Goal: Task Accomplishment & Management: Use online tool/utility

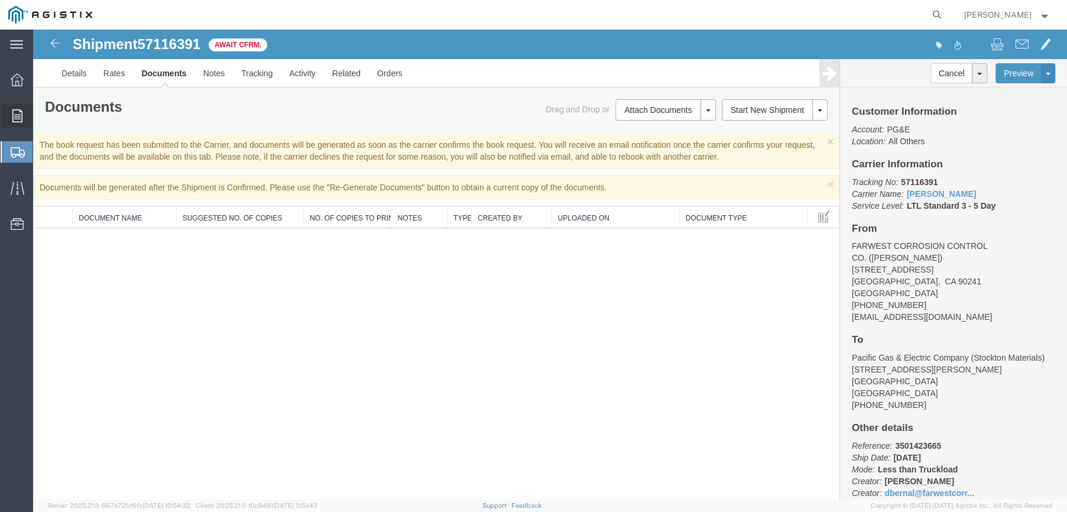
click at [22, 118] on div at bounding box center [17, 116] width 33 height 24
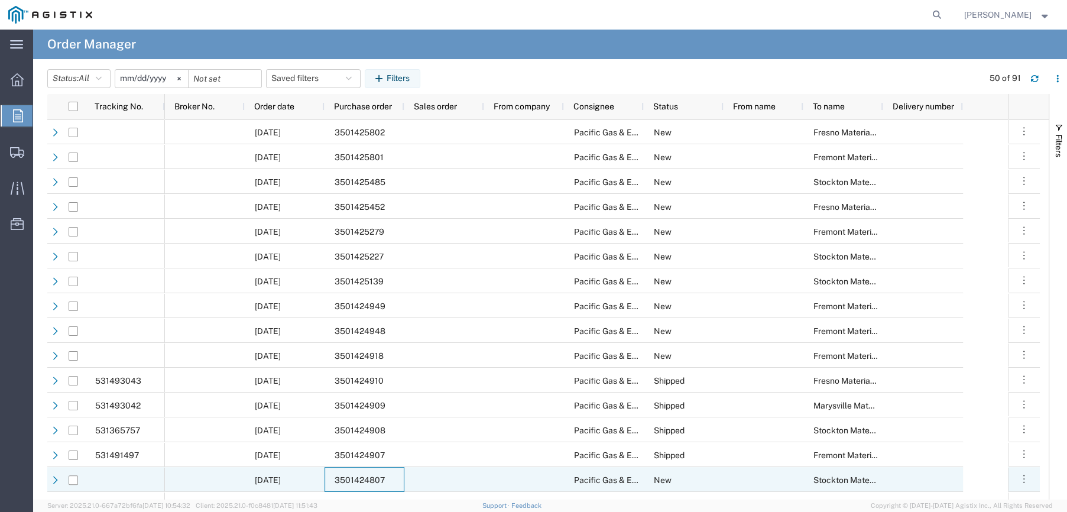
click at [374, 473] on div "3501424807" at bounding box center [364, 479] width 80 height 25
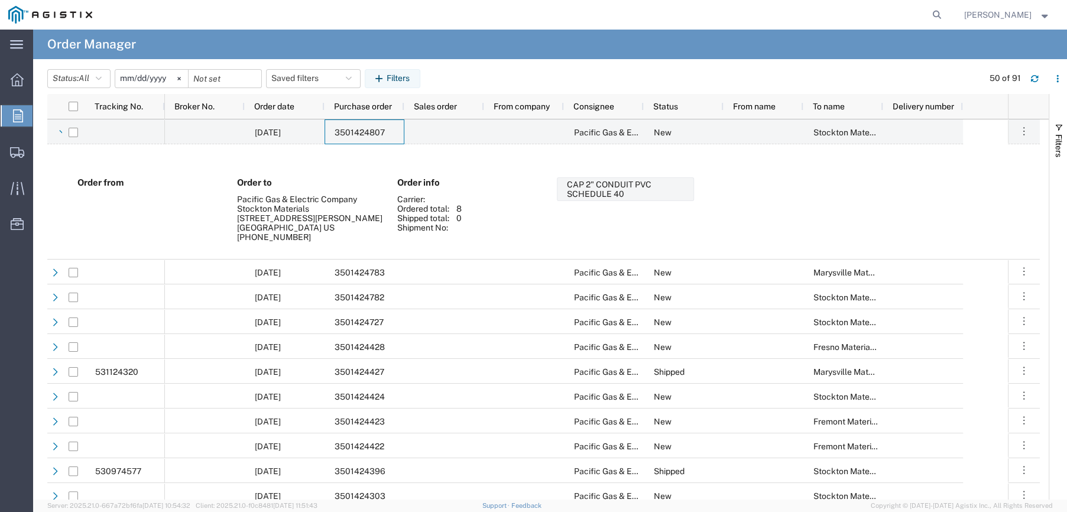
scroll to position [414, 0]
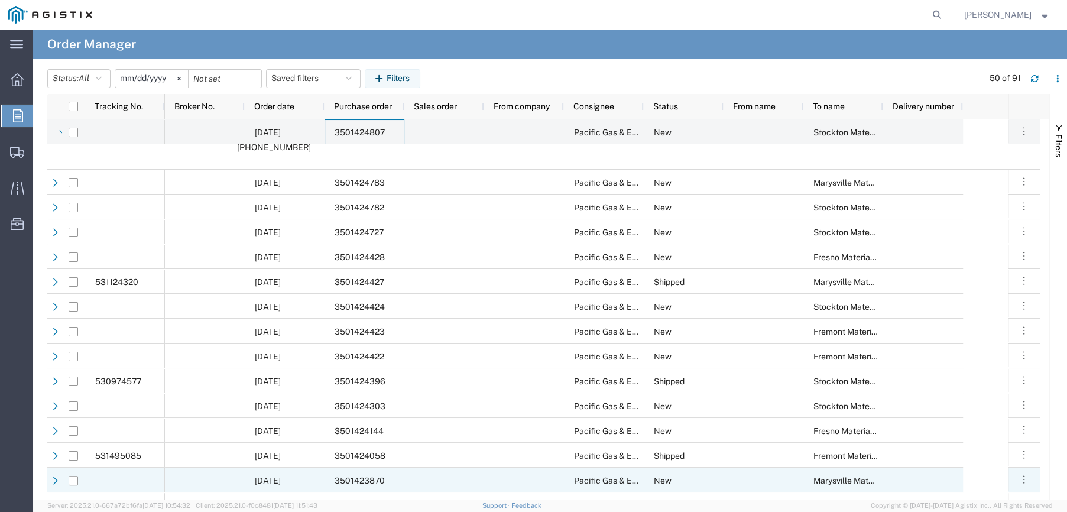
click at [368, 476] on span "3501423870" at bounding box center [360, 480] width 50 height 9
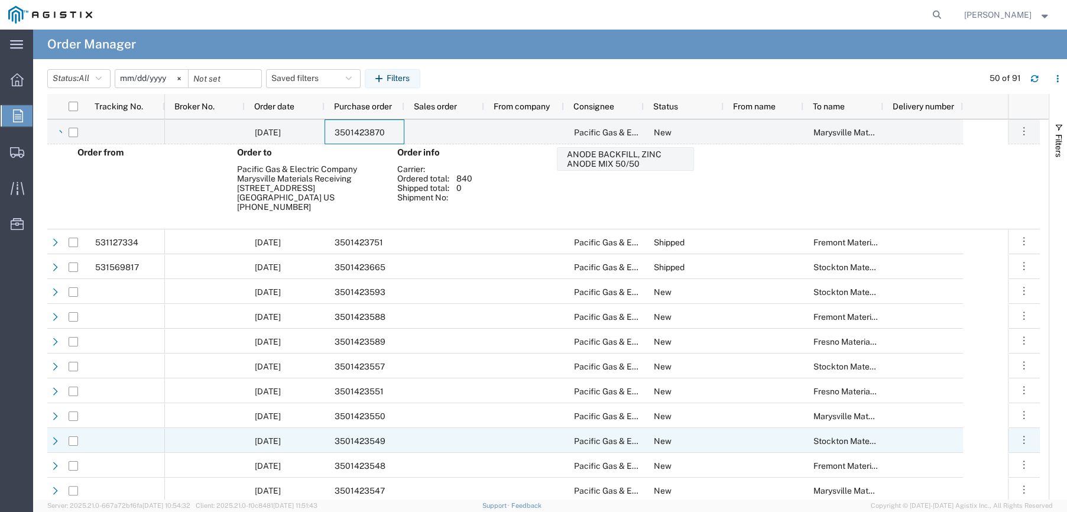
scroll to position [827, 0]
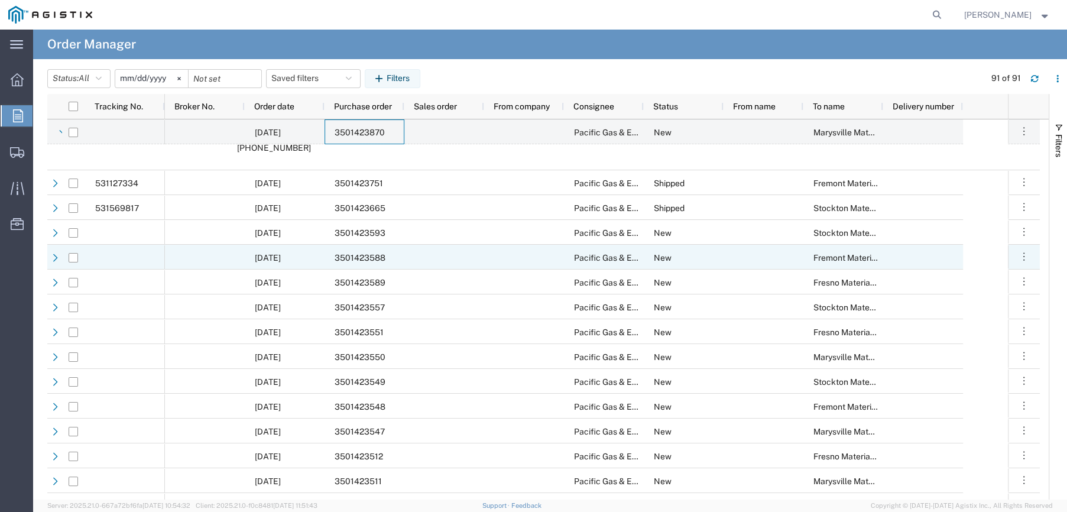
click at [358, 259] on span "3501423588" at bounding box center [360, 257] width 51 height 9
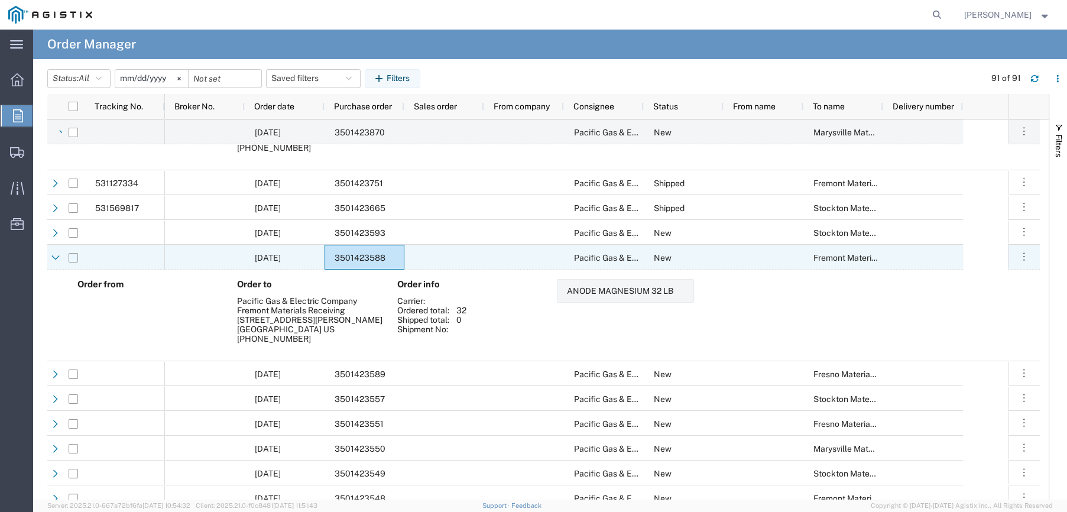
click at [74, 261] on input "Press Space to toggle row selection (unchecked)" at bounding box center [73, 257] width 9 height 9
checkbox input "true"
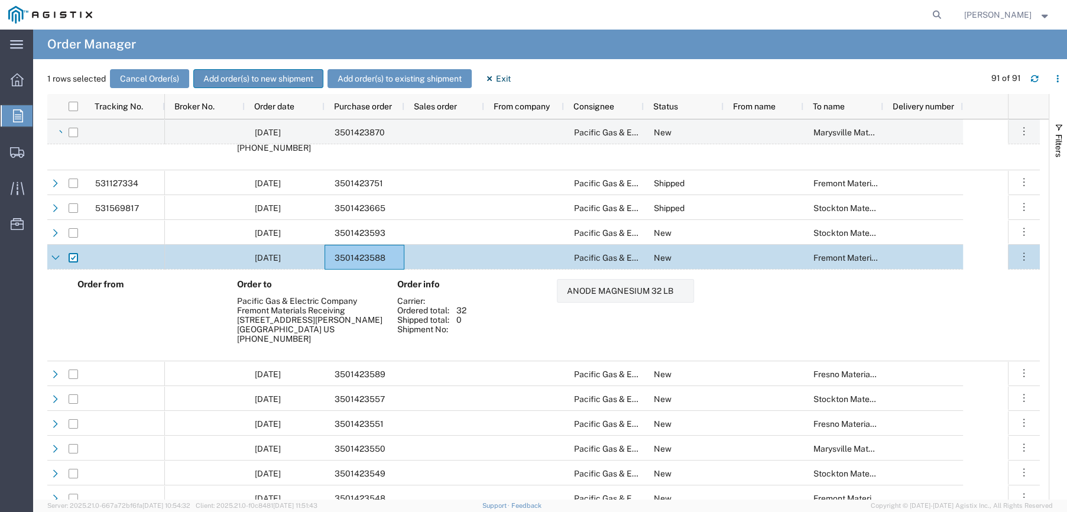
click at [244, 78] on button "Add order(s) to new shipment" at bounding box center [258, 78] width 130 height 19
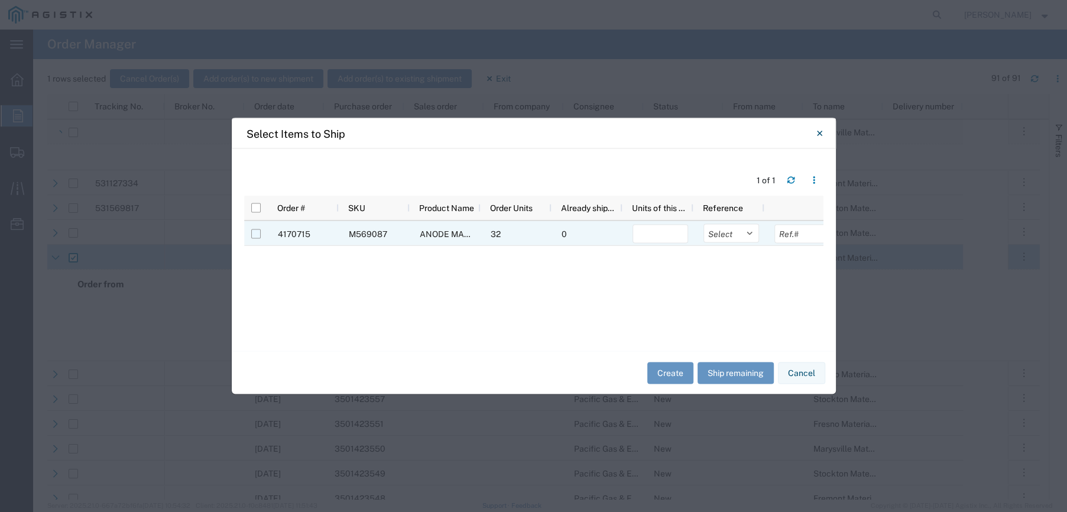
click at [255, 232] on input "Press Space to toggle row selection (unchecked)" at bounding box center [255, 233] width 9 height 9
checkbox input "true"
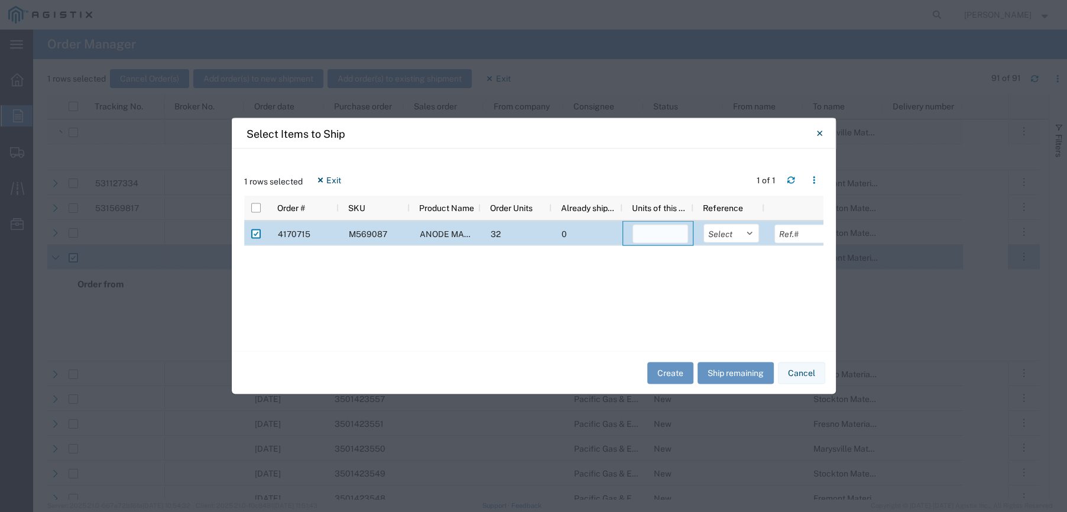
click at [654, 230] on input "number" at bounding box center [660, 234] width 56 height 19
type input "32"
click at [749, 239] on select "Select Purchase Order Delivery Number" at bounding box center [731, 233] width 56 height 19
select select "PURCHORD"
click at [703, 224] on select "Select Purchase Order Delivery Number" at bounding box center [731, 233] width 56 height 19
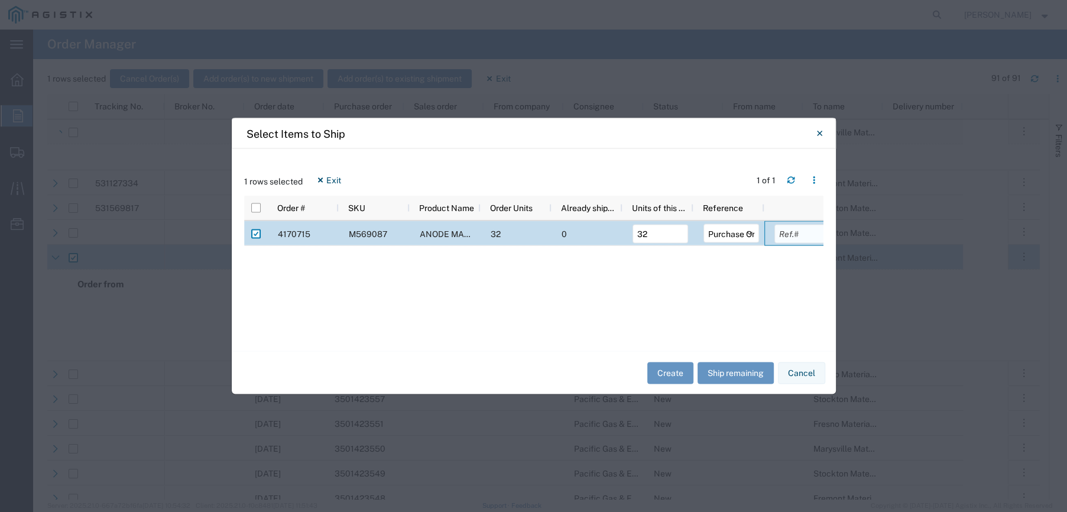
click at [787, 234] on input "text" at bounding box center [802, 234] width 56 height 19
type input "3501423588"
click at [677, 368] on button "Create" at bounding box center [670, 373] width 46 height 22
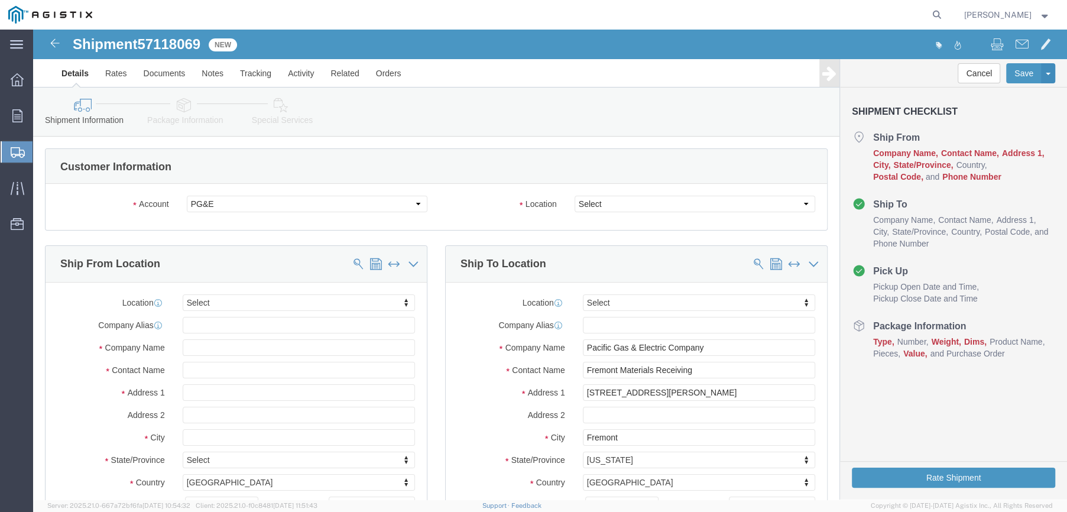
select select
drag, startPoint x: 624, startPoint y: 200, endPoint x: 591, endPoint y: 171, distance: 44.4
click select "Select All Others [GEOGRAPHIC_DATA] [GEOGRAPHIC_DATA] [GEOGRAPHIC_DATA] [GEOGRA…"
select select "19740"
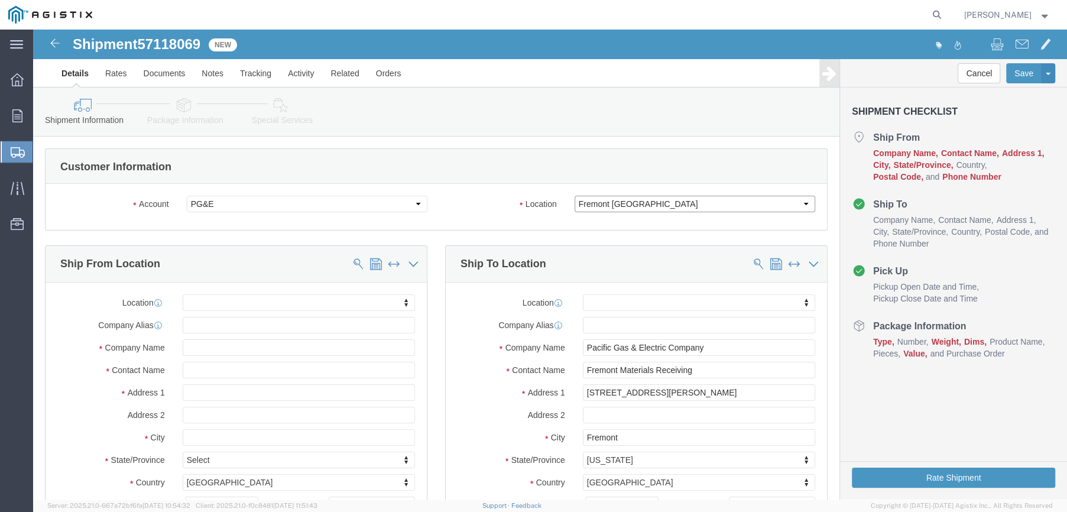
click select "Select All Others [GEOGRAPHIC_DATA] [GEOGRAPHIC_DATA] [GEOGRAPHIC_DATA] [GEOGRA…"
click input "text"
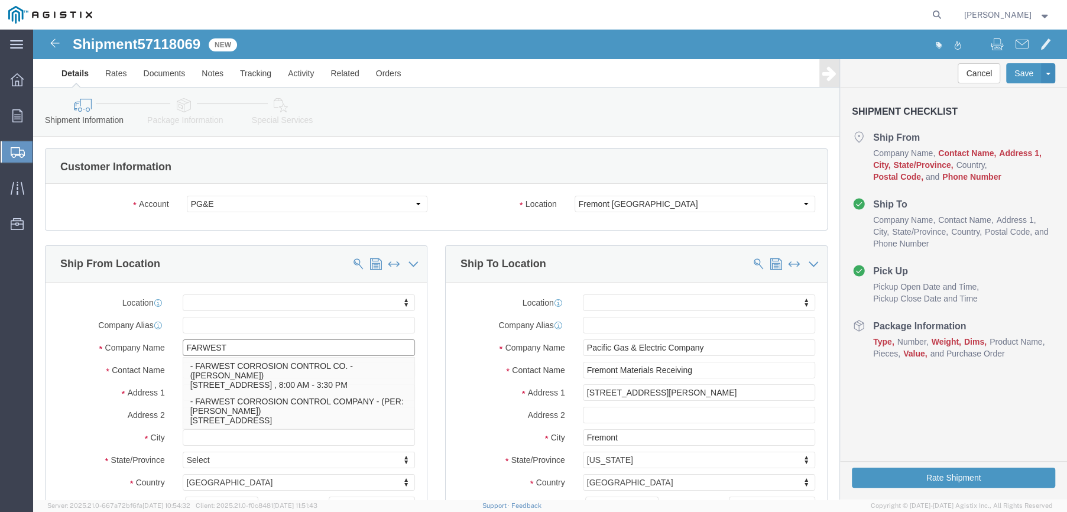
type input "FARWEST"
click p "- FARWEST CORROSION CONTROL CO. - ([PERSON_NAME]) [STREET_ADDRESS] , 8:00 AM - …"
select select
type input "[STREET_ADDRESS]"
type input "90241"
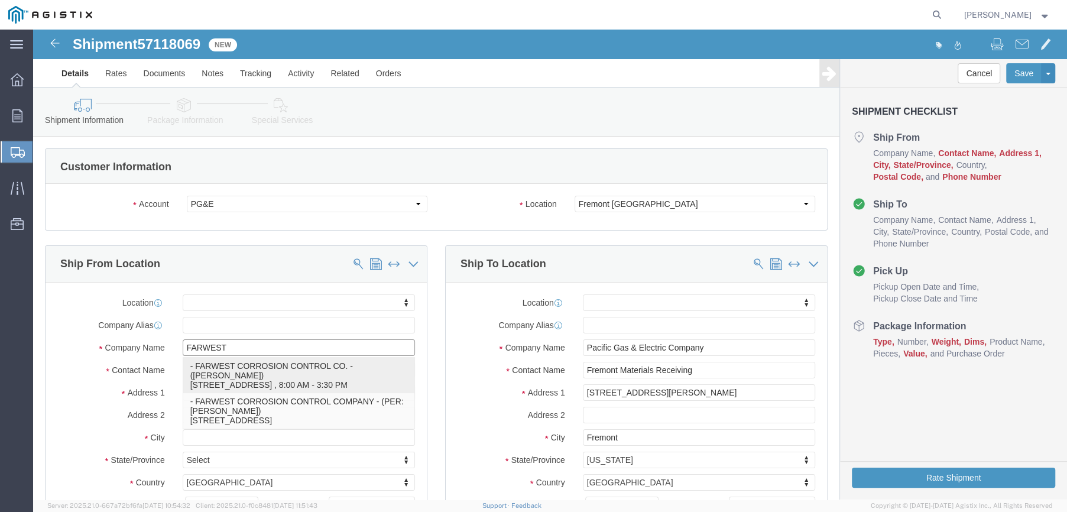
type input "[PHONE_NUMBER]"
type input "[EMAIL_ADDRESS][DOMAIN_NAME]"
checkbox input "true"
type input "FARWEST CORROSION CONTROL CO."
type input "[PERSON_NAME]"
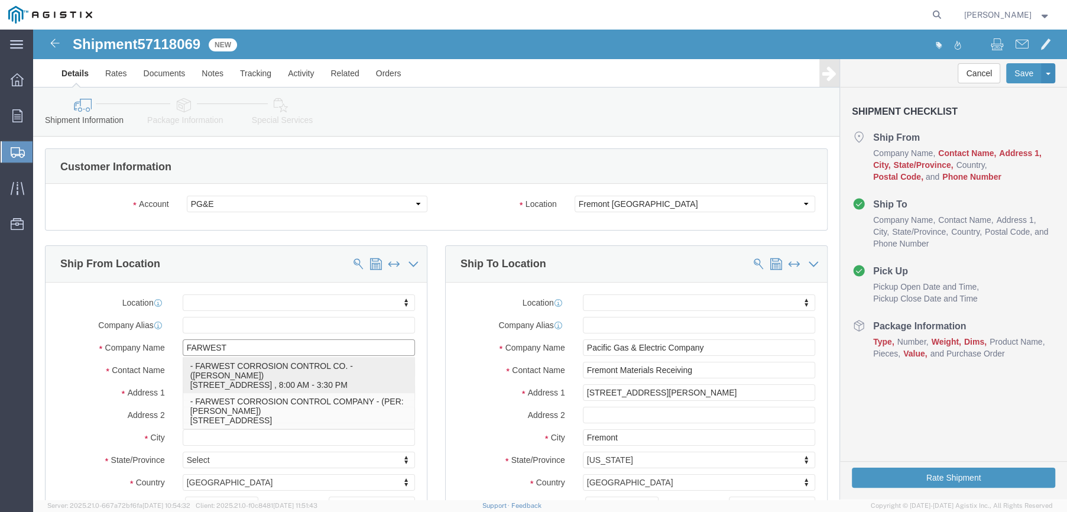
type input "[PERSON_NAME]"
select select "CA"
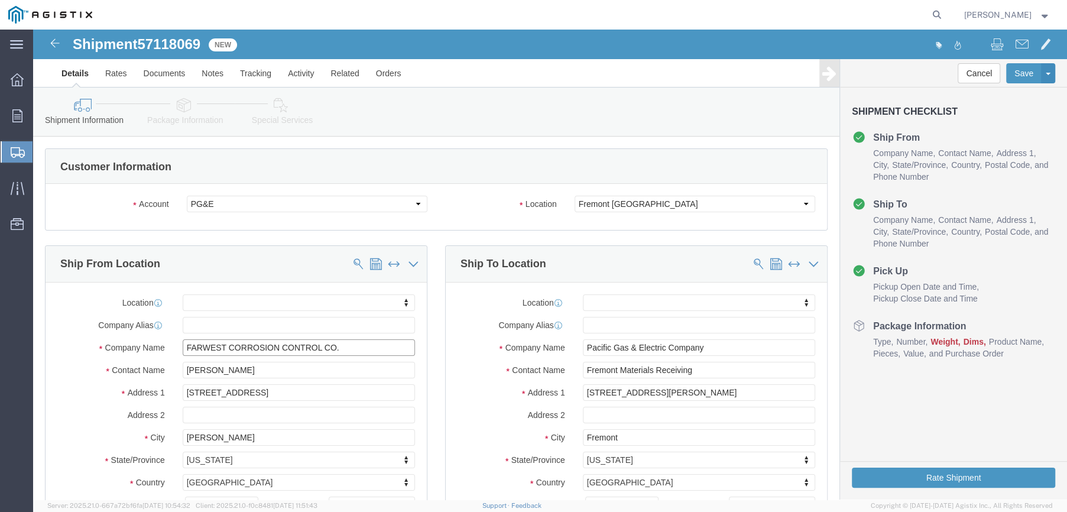
type input "FARWEST CORROSION CONTROL CO."
drag, startPoint x: 211, startPoint y: 343, endPoint x: 138, endPoint y: 348, distance: 72.9
click div "Contact Name [PERSON_NAME]"
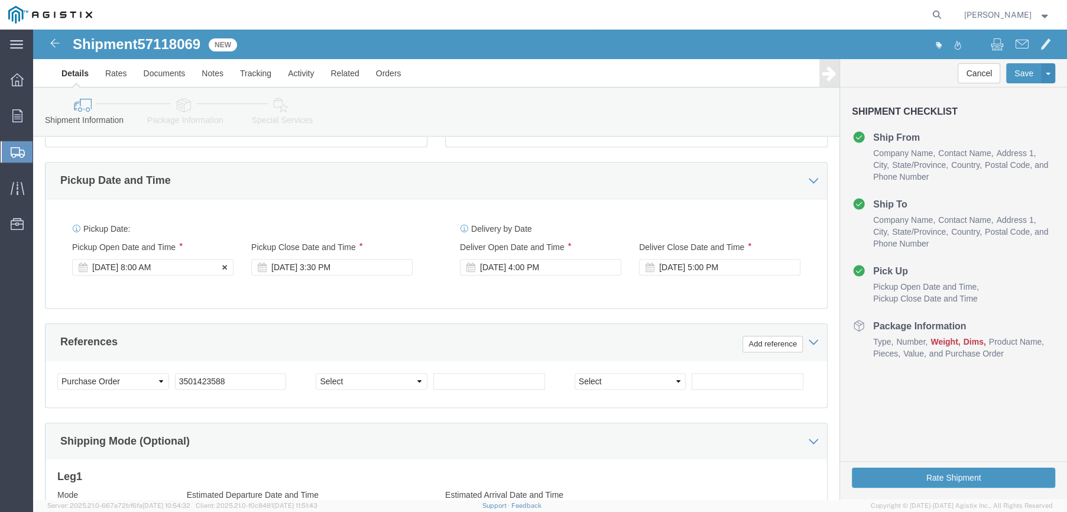
type input "[PERSON_NAME]"
click div "[DATE] 8:00 AM"
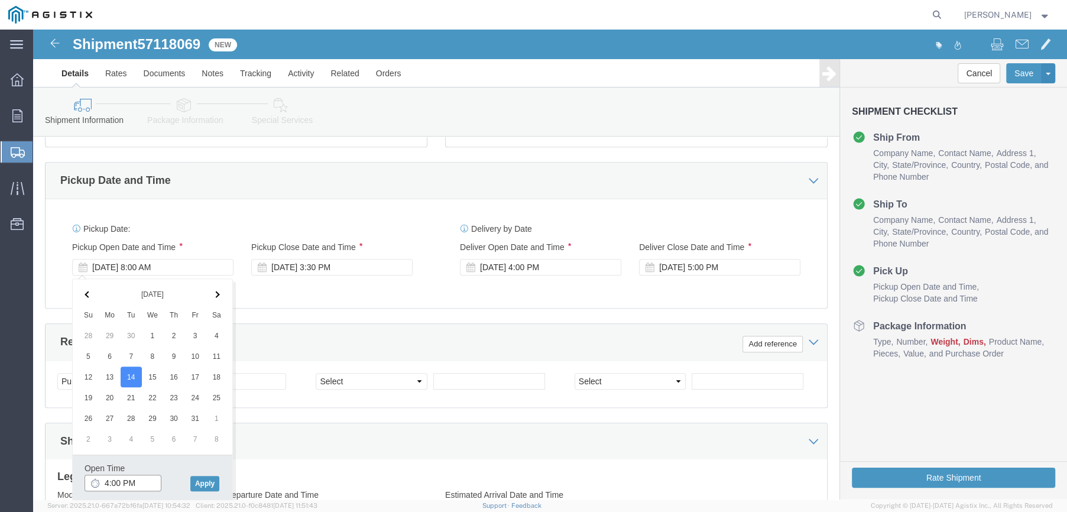
click input "4:00 PM"
type input "8:00 AM"
click button "Apply"
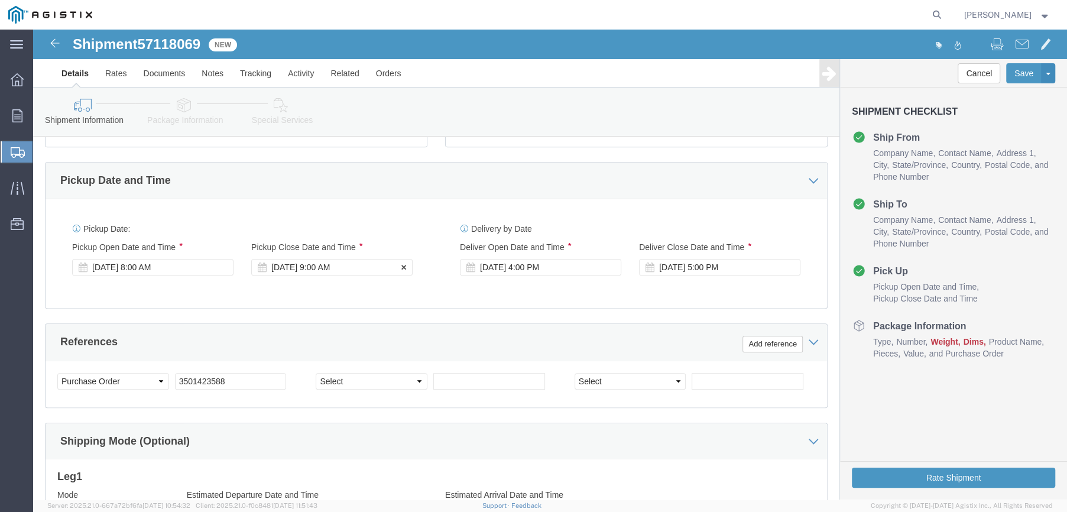
click div "[DATE] 9:00 AM"
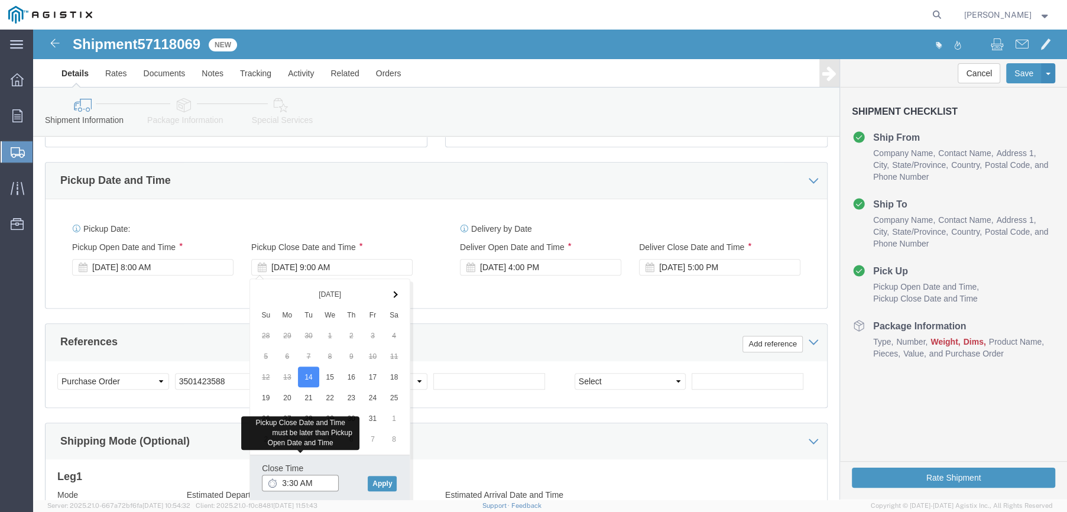
click input "3:30 AM"
type input "3:30 PM"
click button "Apply"
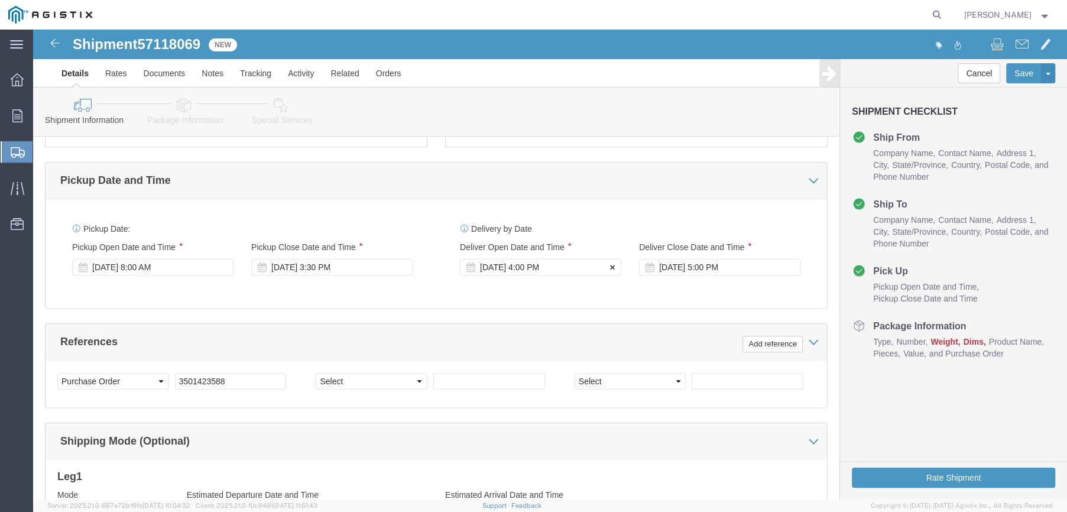
click div "[DATE] 4:00 PM"
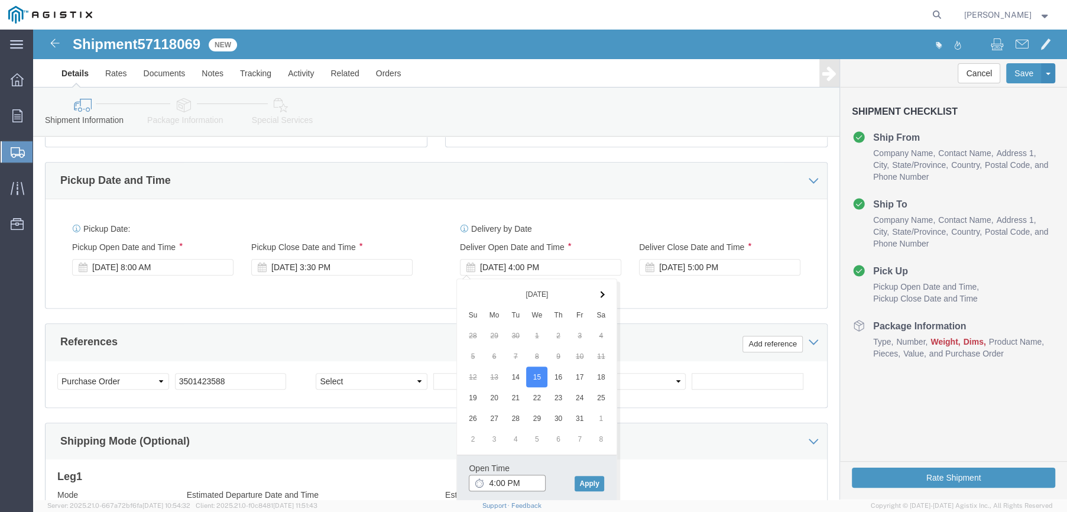
click input "4:00 PM"
click input "8:00 PM"
type input "8:00 AM"
click button "Apply"
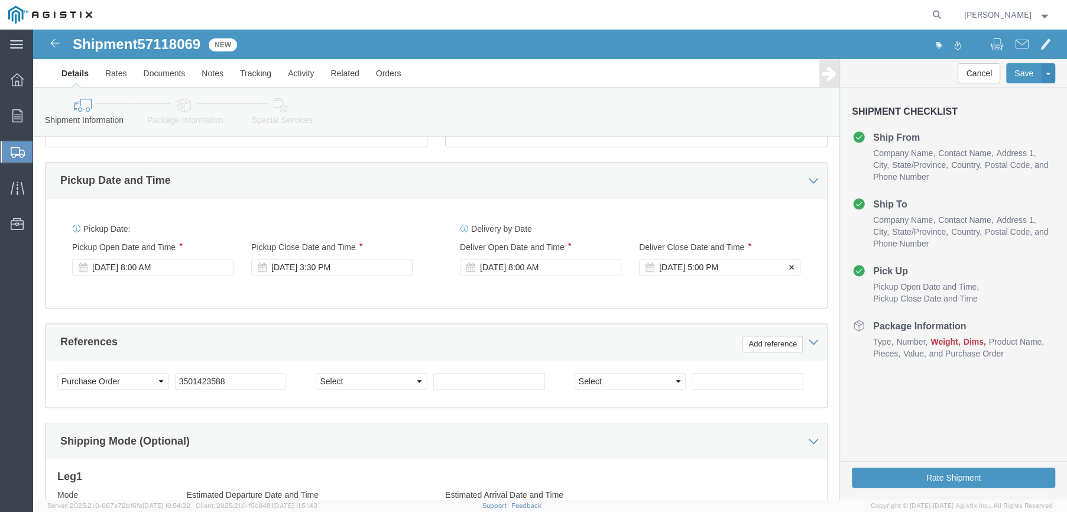
click div "[DATE] 5:00 PM"
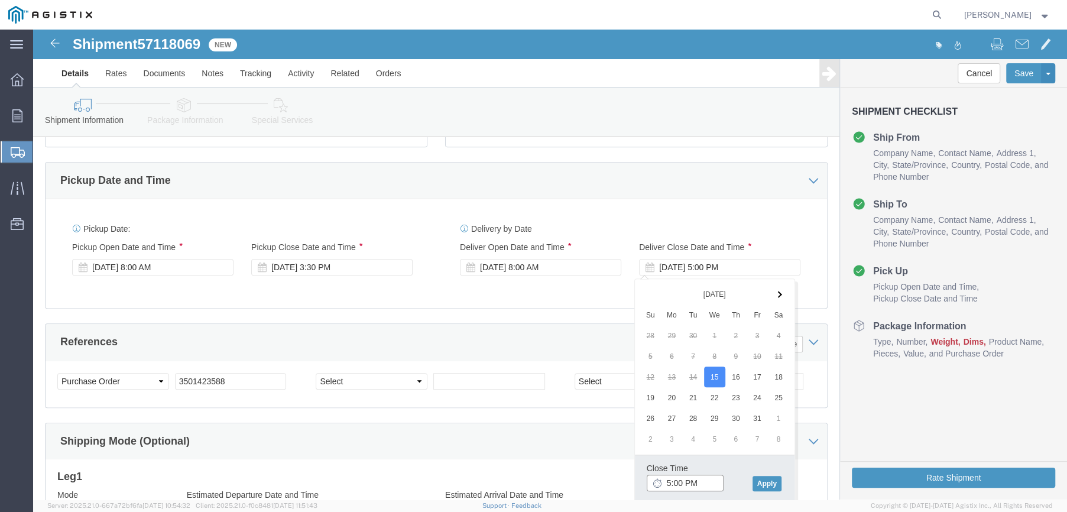
click input "5:00 PM"
type input "2:30 AM"
click button "Apply"
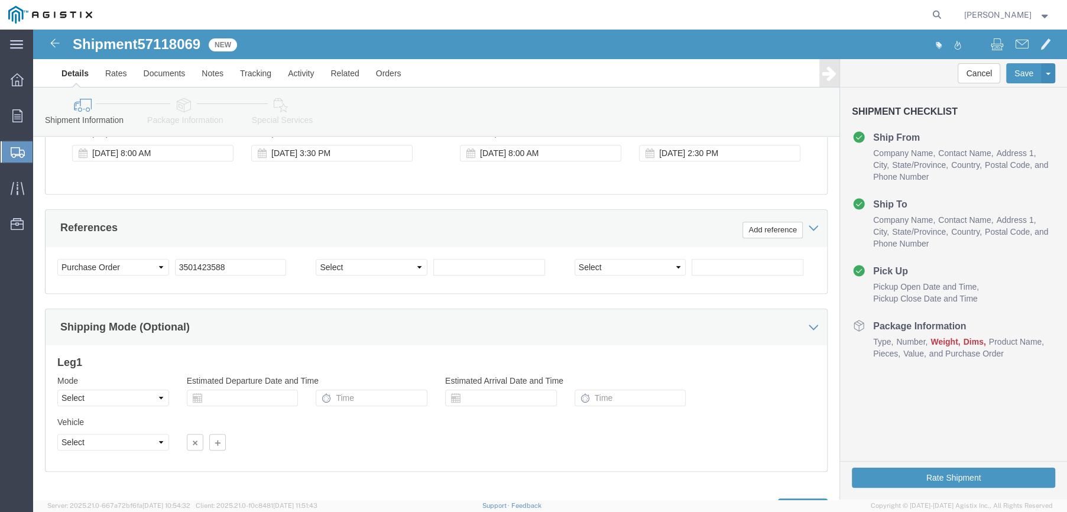
scroll to position [591, 0]
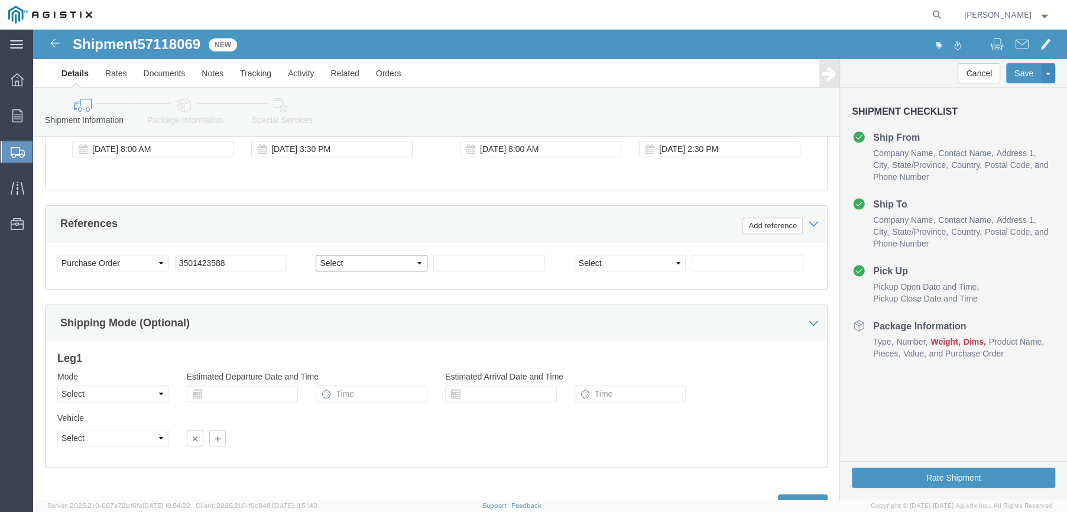
click select "Select Account Type Activity ID Airline Appointment Number ASN Batch Request # …"
select select "SALEORDR"
click select "Select Account Type Activity ID Airline Appointment Number ASN Batch Request # …"
click input "text"
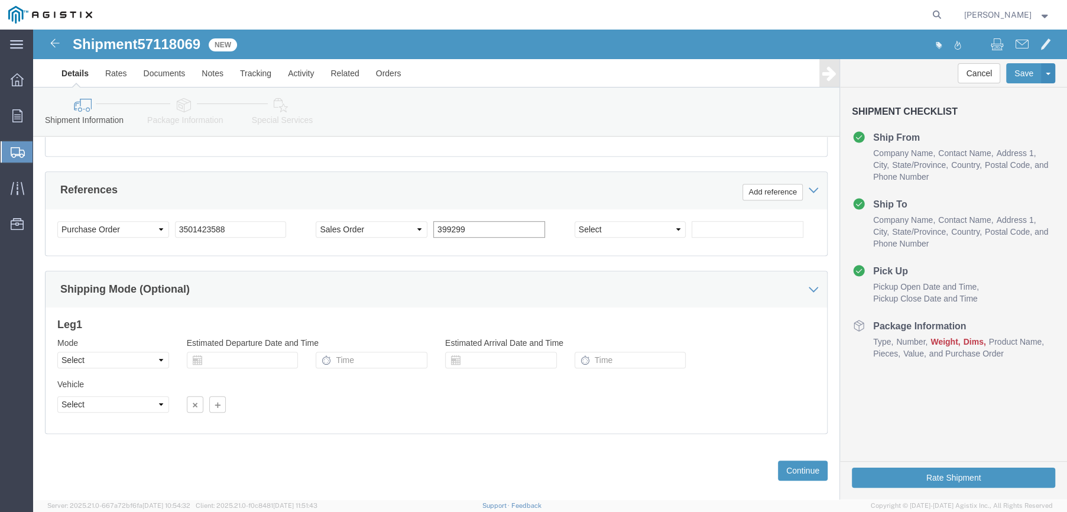
scroll to position [642, 0]
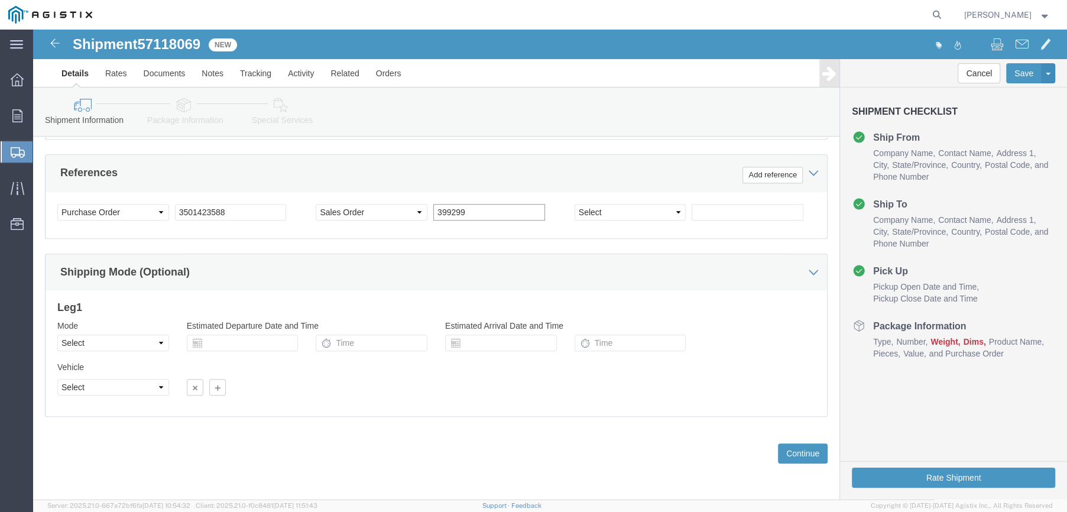
type input "399299"
click select "Select Air Less than Truckload Multi-Leg Ocean Freight Rail Small Parcel Truckl…"
select select "LTL"
click select "Select Air Less than Truckload Multi-Leg Ocean Freight Rail Small Parcel Truckl…"
click button "Continue"
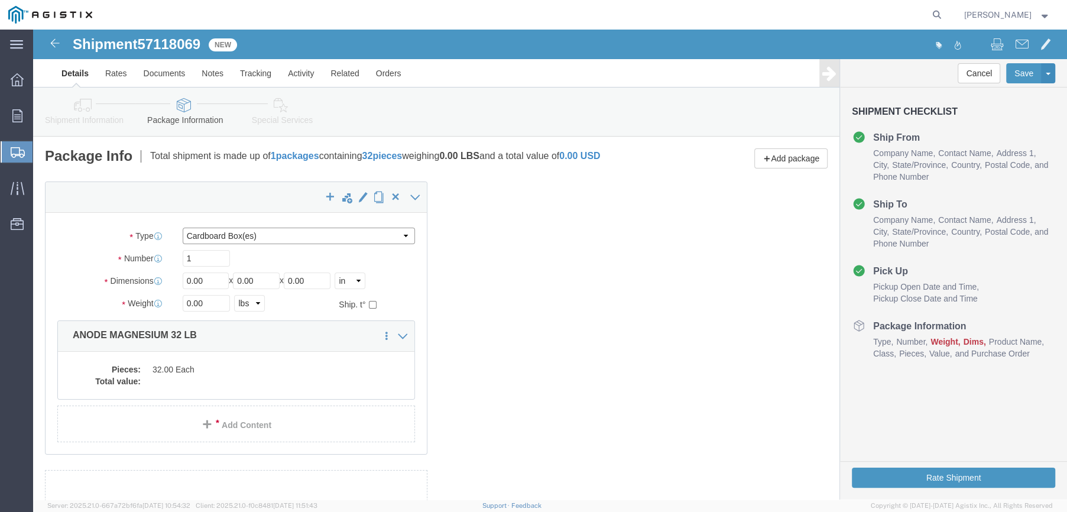
click select "Select Bulk Bundle(s) Cardboard Box(es) Carton(s) Crate(s) Drum(s) (Fiberboard)…"
select select "PSNS"
click select "Select Bulk Bundle(s) Cardboard Box(es) Carton(s) Crate(s) Drum(s) (Fiberboard)…"
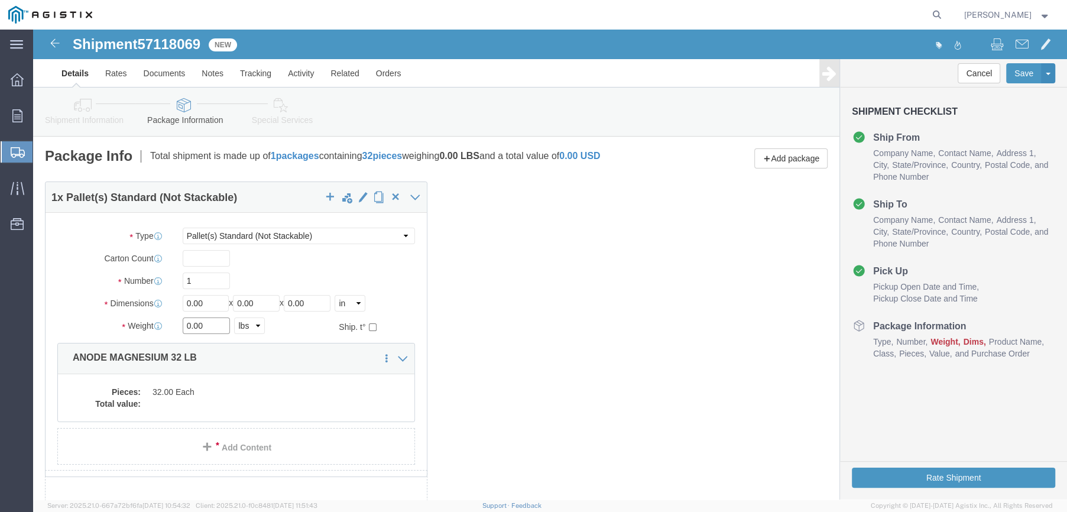
drag, startPoint x: 173, startPoint y: 304, endPoint x: 131, endPoint y: 306, distance: 42.0
click div "Weight 0.00 Select kgs lbs Ship. t°"
type input "2356"
click dd
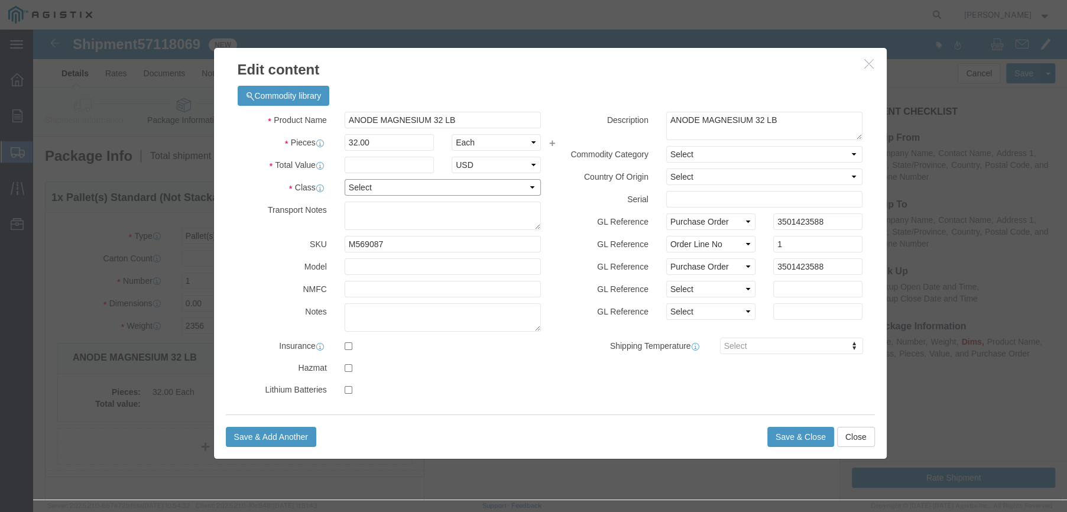
click select "Select 50 55 60 65 70 85 92.5 100 125 175 250 300 400"
select select "60"
click select "Select 50 55 60 65 70 85 92.5 100 125 175 250 300 400"
click input "text"
type input "6054.40"
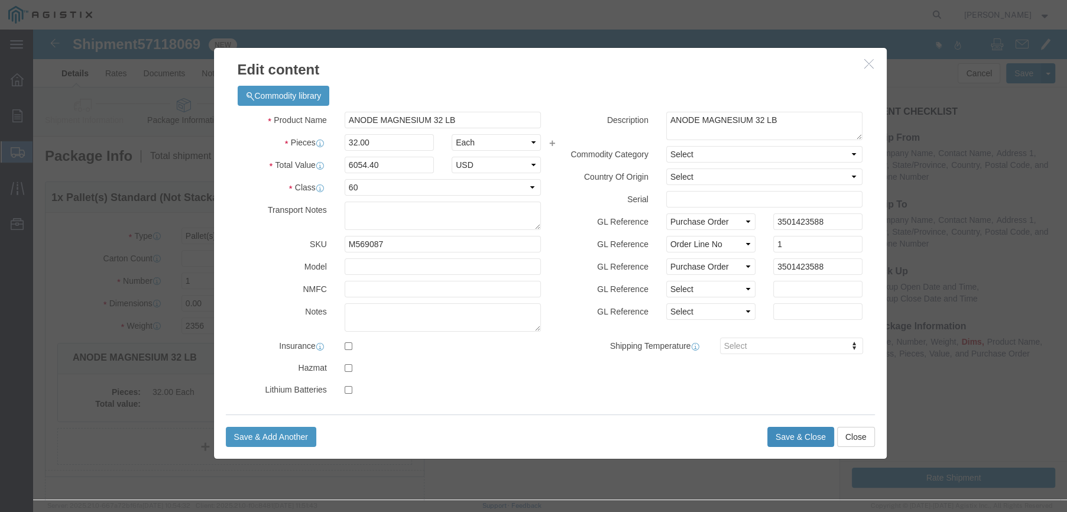
click button "Save & Close"
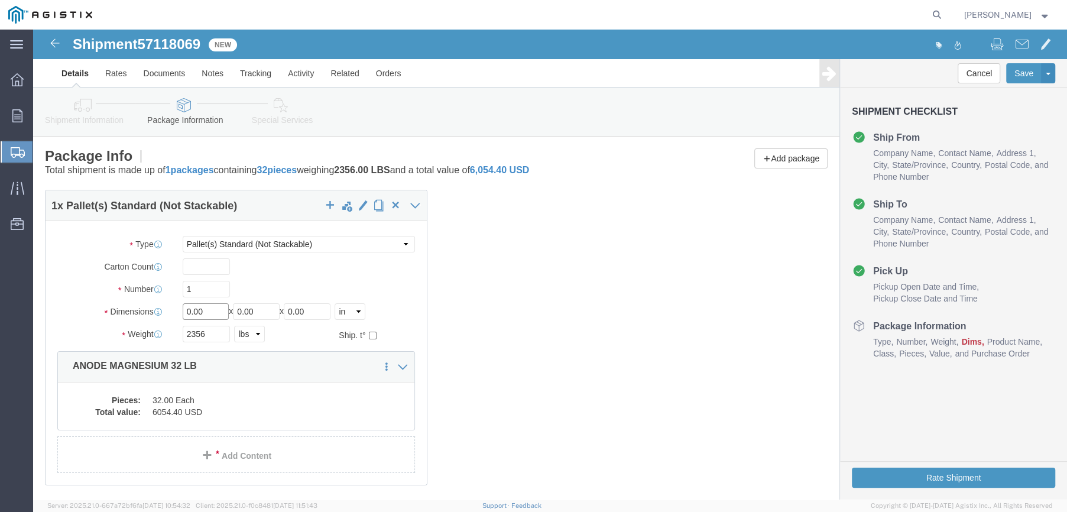
drag, startPoint x: 171, startPoint y: 279, endPoint x: 138, endPoint y: 278, distance: 33.1
click div "Dimensions Length 0.00 x Width 0.00 x Height 0.00 Select cm ft in"
type input "48"
type input "39"
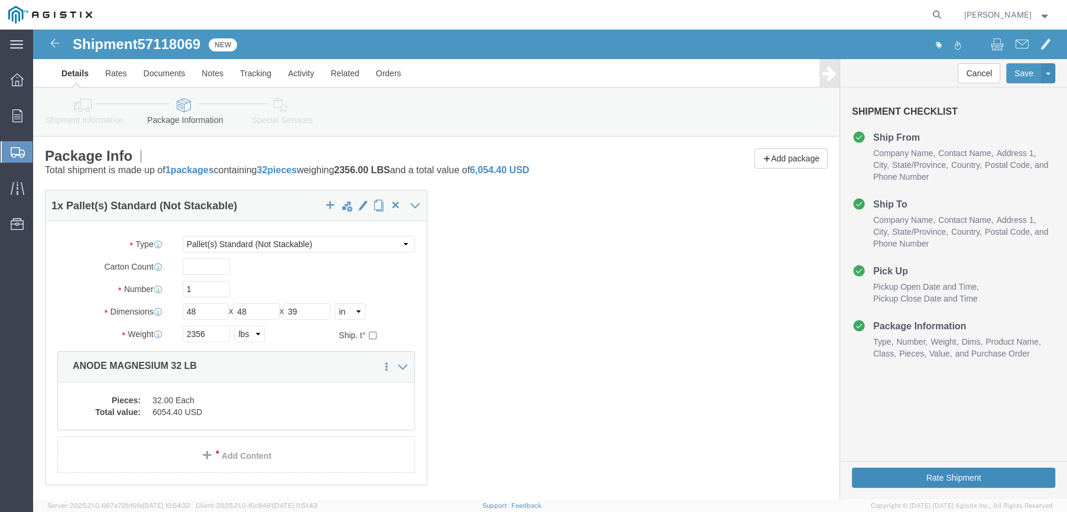
click button "Rate Shipment"
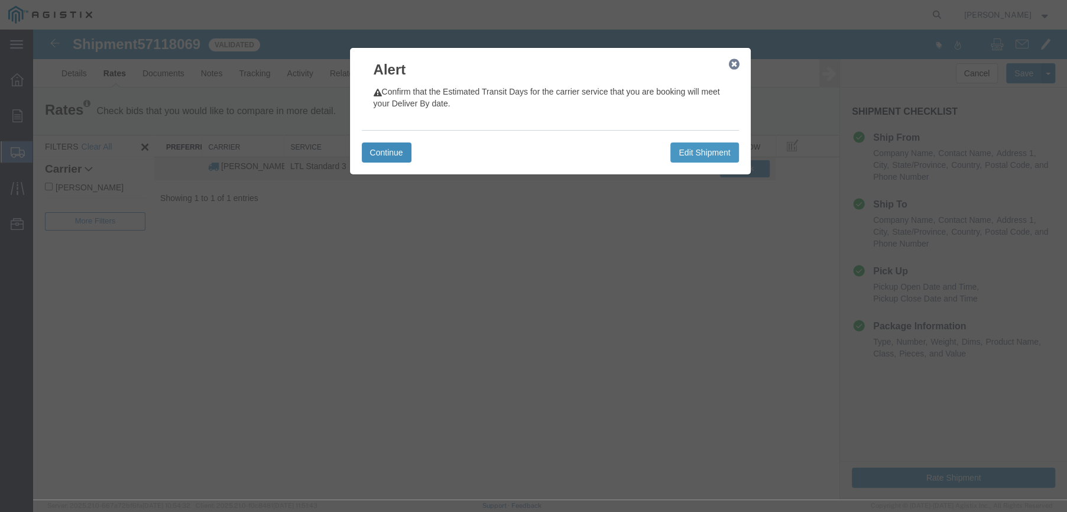
click at [398, 152] on button "Continue" at bounding box center [387, 152] width 50 height 20
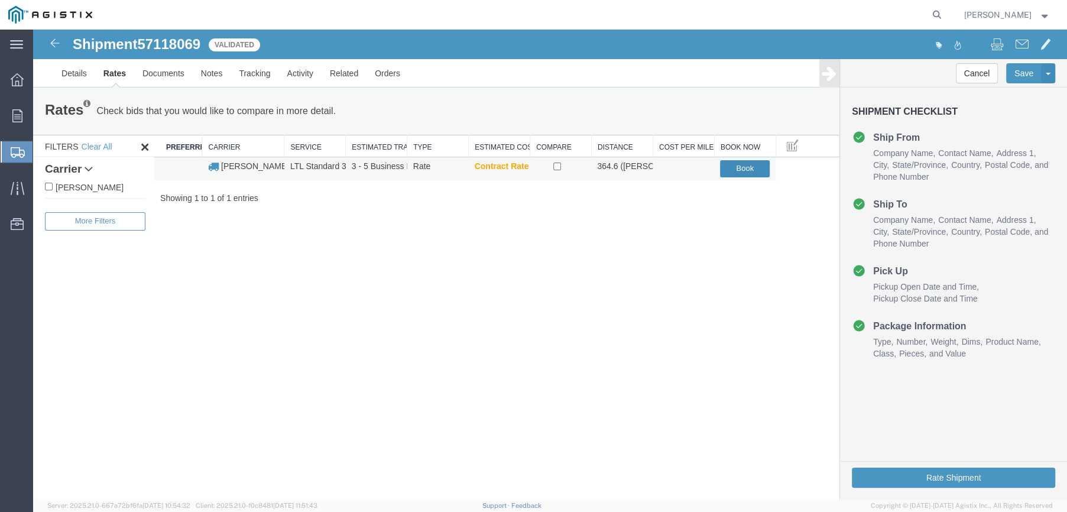
click at [730, 165] on button "Book" at bounding box center [745, 168] width 50 height 17
